Goal: Navigation & Orientation: Understand site structure

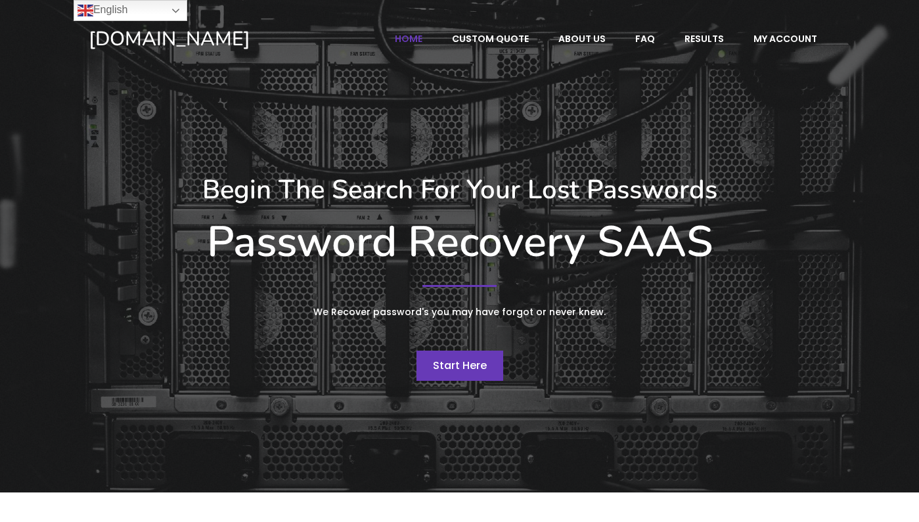
click at [461, 367] on span "Start Here" at bounding box center [460, 365] width 54 height 15
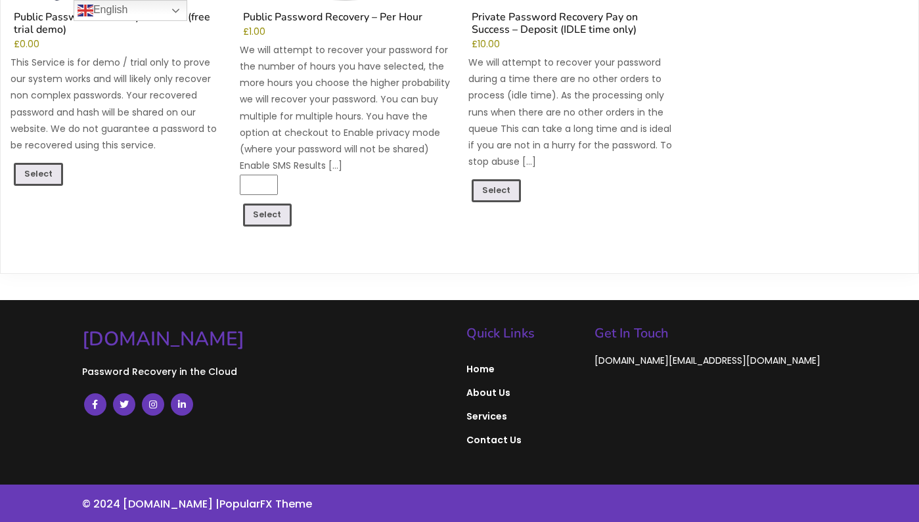
scroll to position [399, 0]
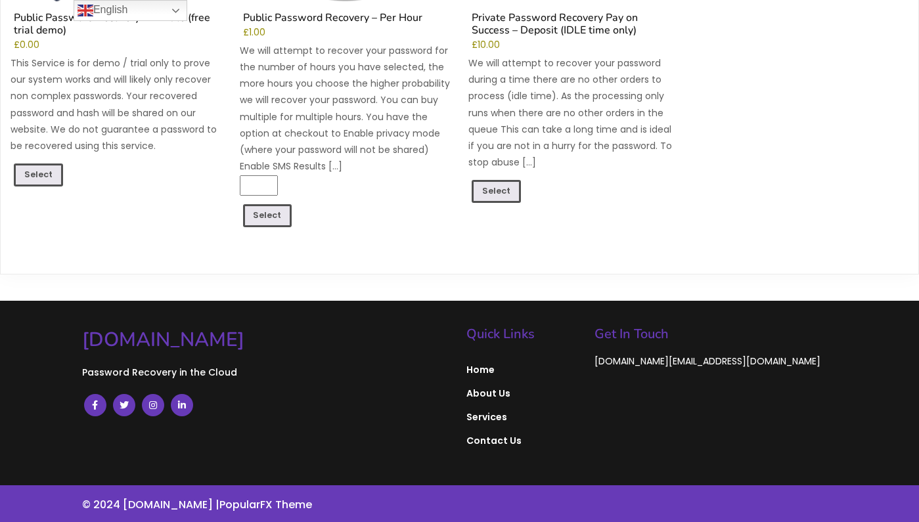
click at [481, 388] on span "About Us" at bounding box center [523, 394] width 115 height 12
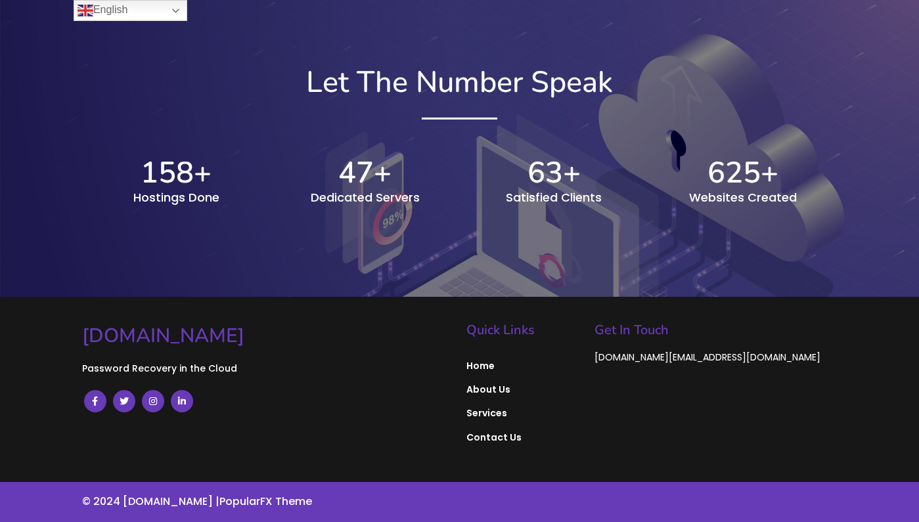
scroll to position [1383, 0]
click at [492, 416] on span "Services" at bounding box center [523, 413] width 115 height 12
click at [498, 437] on span "Contact Us" at bounding box center [523, 438] width 115 height 12
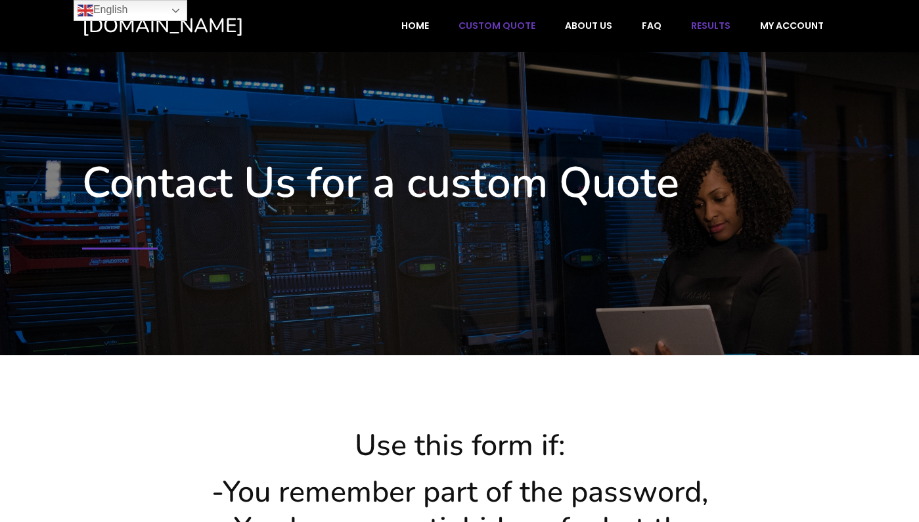
click at [707, 28] on span "Results" at bounding box center [710, 26] width 39 height 12
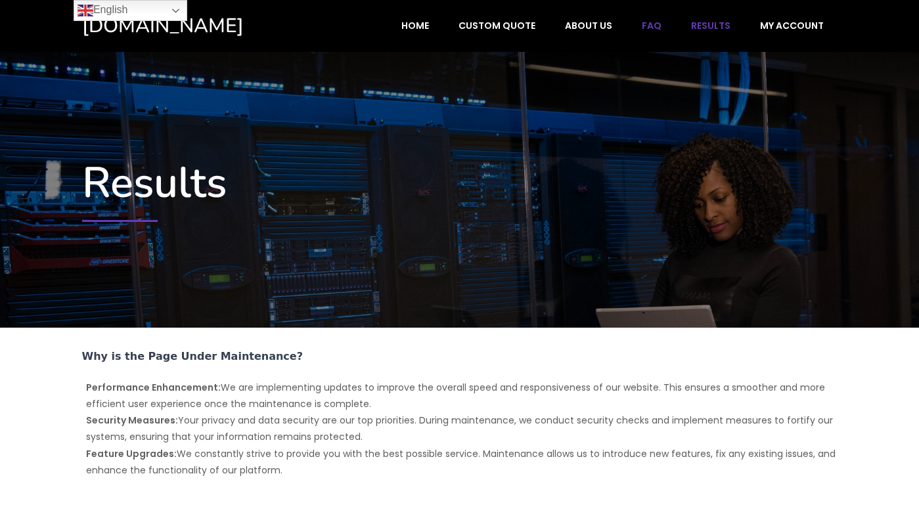
click at [657, 25] on span "FAQ" at bounding box center [652, 26] width 20 height 12
